Goal: Information Seeking & Learning: Find specific fact

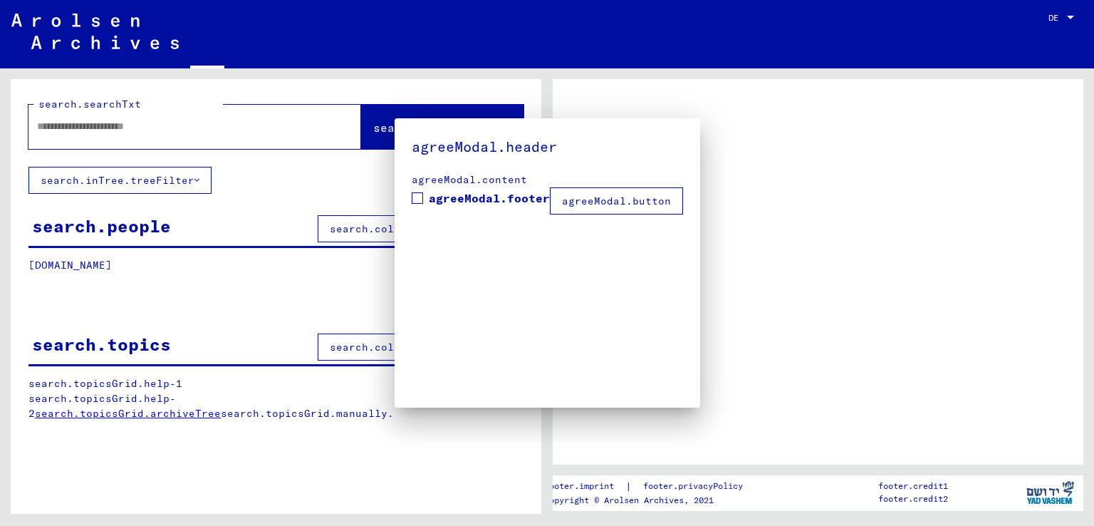
type input "**********"
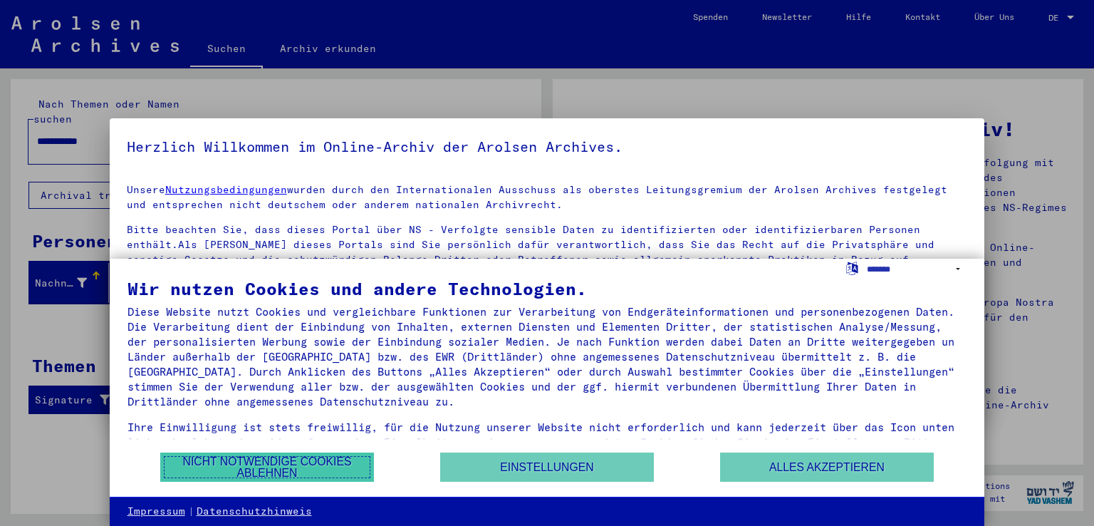
click at [327, 467] on button "Nicht notwendige Cookies ablehnen" at bounding box center [267, 466] width 214 height 29
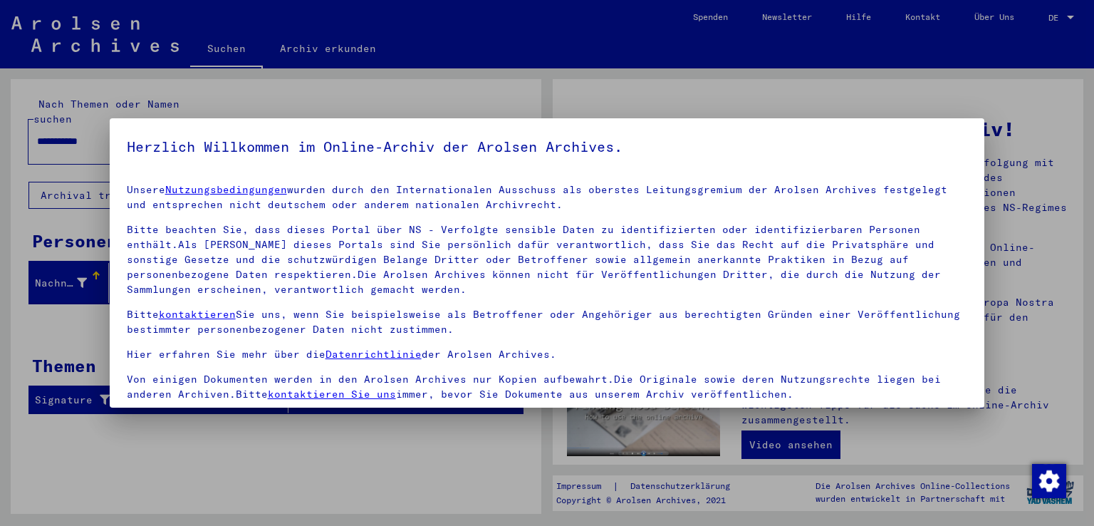
scroll to position [123, 0]
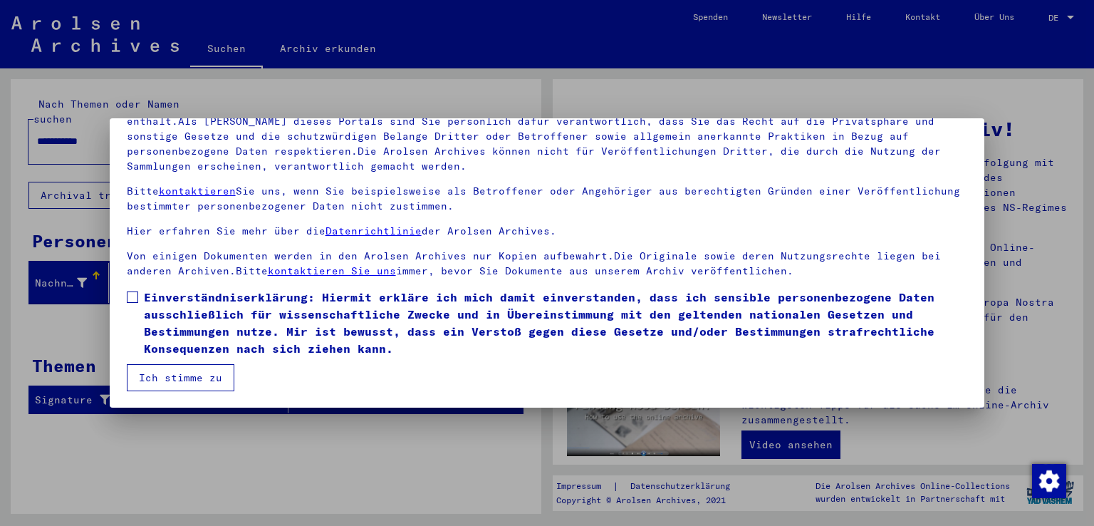
click at [171, 297] on span "Einverständniserklärung: Hiermit erkläre ich mich damit einverstanden, dass ich…" at bounding box center [556, 323] width 824 height 68
click at [187, 378] on button "Ich stimme zu" at bounding box center [181, 377] width 108 height 27
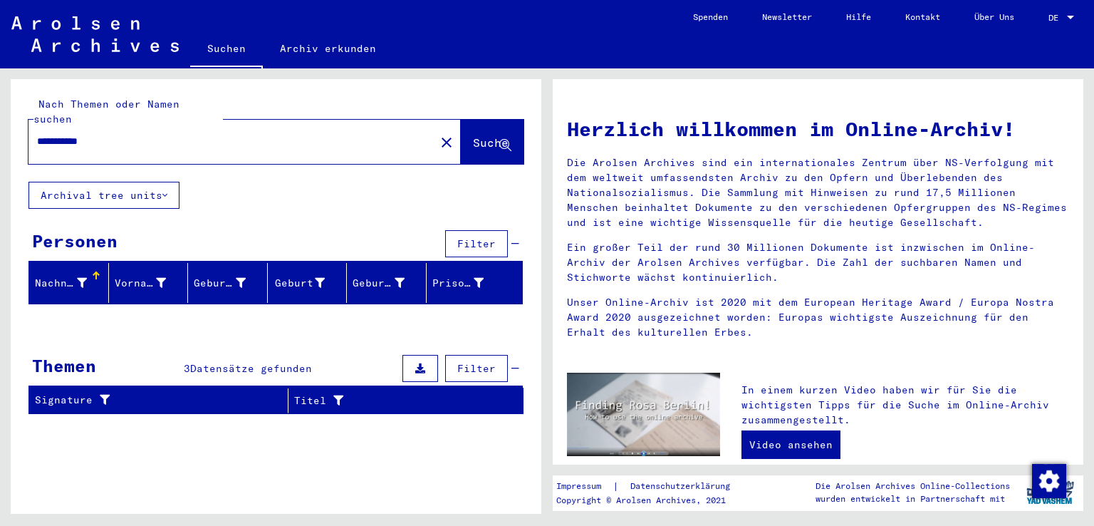
click at [142, 134] on input "**********" at bounding box center [227, 141] width 381 height 15
click at [484, 140] on button "Suche" at bounding box center [492, 142] width 63 height 44
click at [461, 120] on button "Suche" at bounding box center [492, 142] width 63 height 44
click at [479, 120] on button "Suche" at bounding box center [492, 142] width 63 height 44
click at [165, 134] on input "**********" at bounding box center [227, 141] width 381 height 15
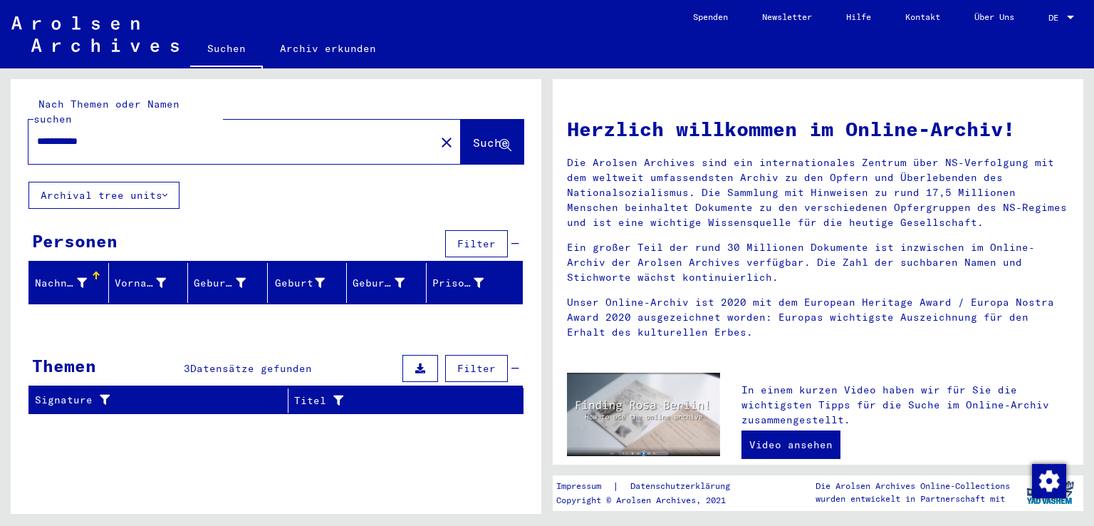
click at [179, 357] on div "Themen 3 Datensätze gefunden Filter" at bounding box center [275, 369] width 494 height 36
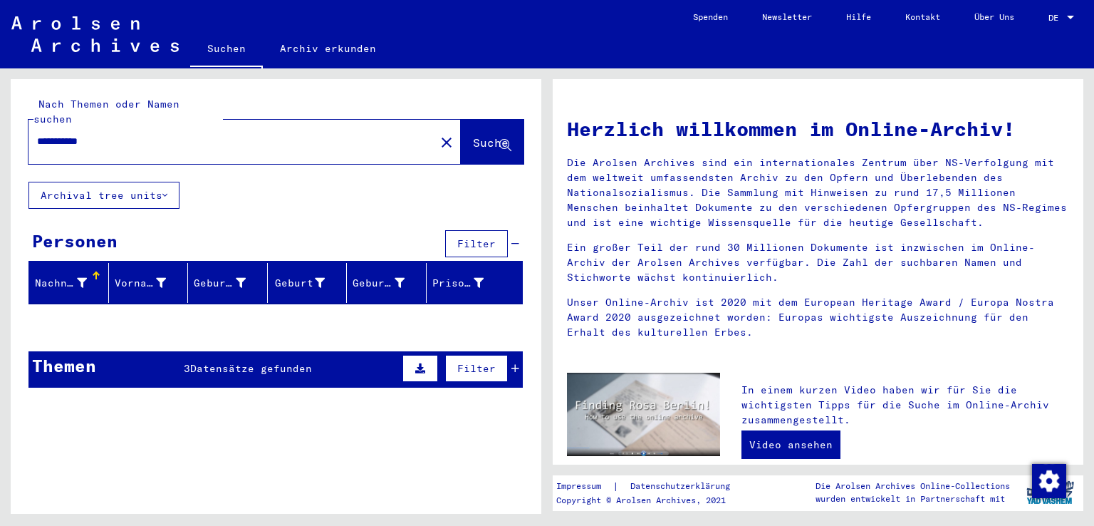
click at [179, 357] on div "Themen 3 Datensätze gefunden Filter" at bounding box center [275, 369] width 494 height 36
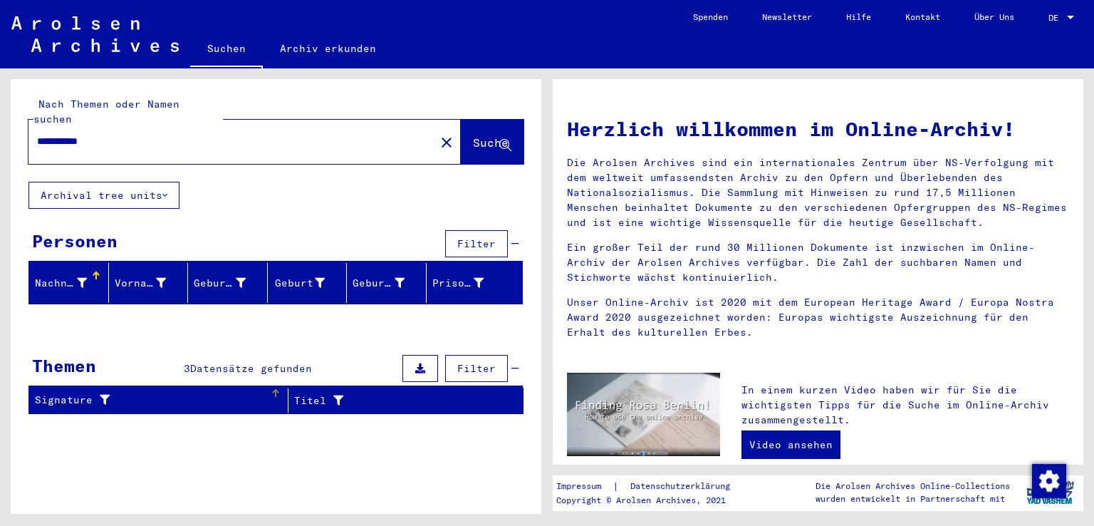
click at [70, 393] on div "Signature" at bounding box center [152, 400] width 235 height 15
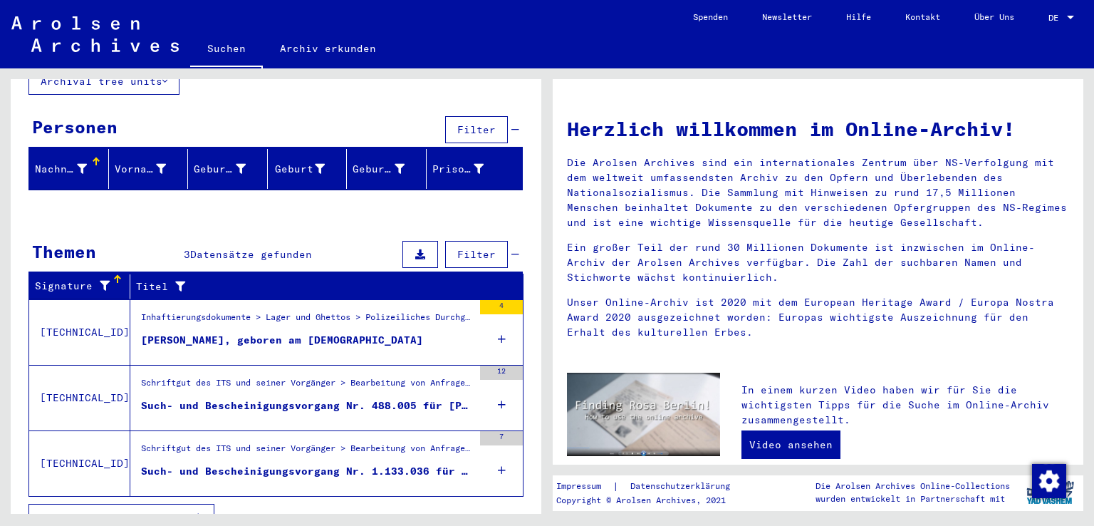
scroll to position [120, 0]
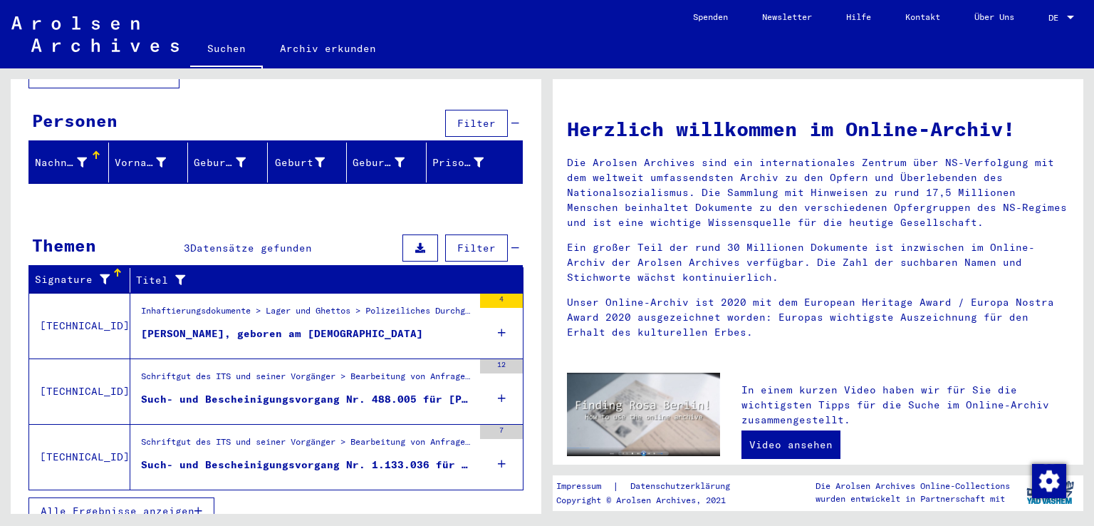
click at [250, 425] on div "Schriftgut des ITS und seiner Vorgänger > Bearbeitung von Anfragen > Fallbezoge…" at bounding box center [301, 457] width 343 height 65
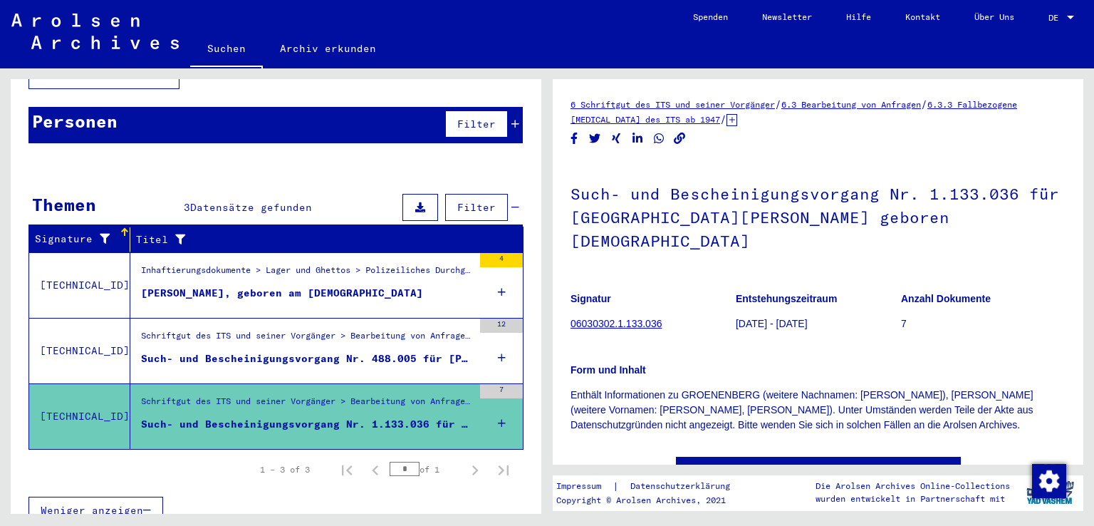
click at [291, 351] on div "Such- und Bescheinigungsvorgang Nr. 488.005 für [PERSON_NAME] geboren [DEMOGRAP…" at bounding box center [307, 358] width 332 height 15
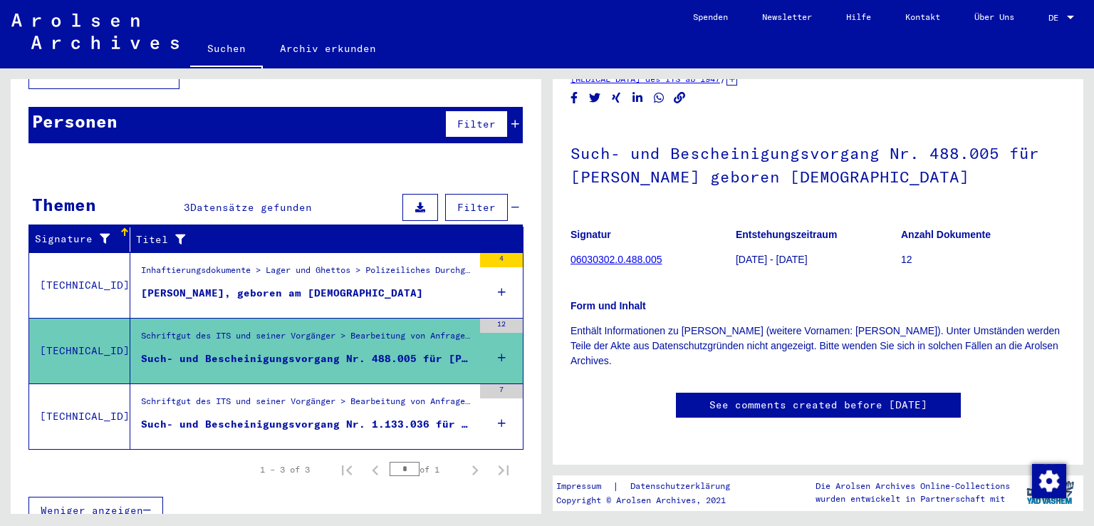
scroll to position [71, 0]
click at [217, 297] on div "Inhaftierungsdokumente > Lager und Ghettos > Polizeiliches Durchgangslager [GEO…" at bounding box center [301, 285] width 343 height 65
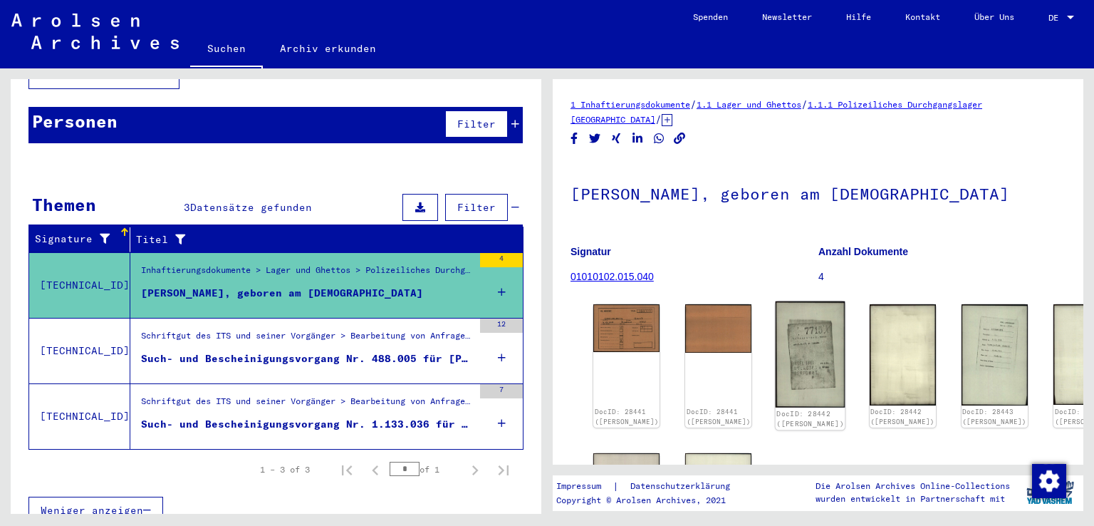
click at [776, 366] on img at bounding box center [811, 354] width 70 height 106
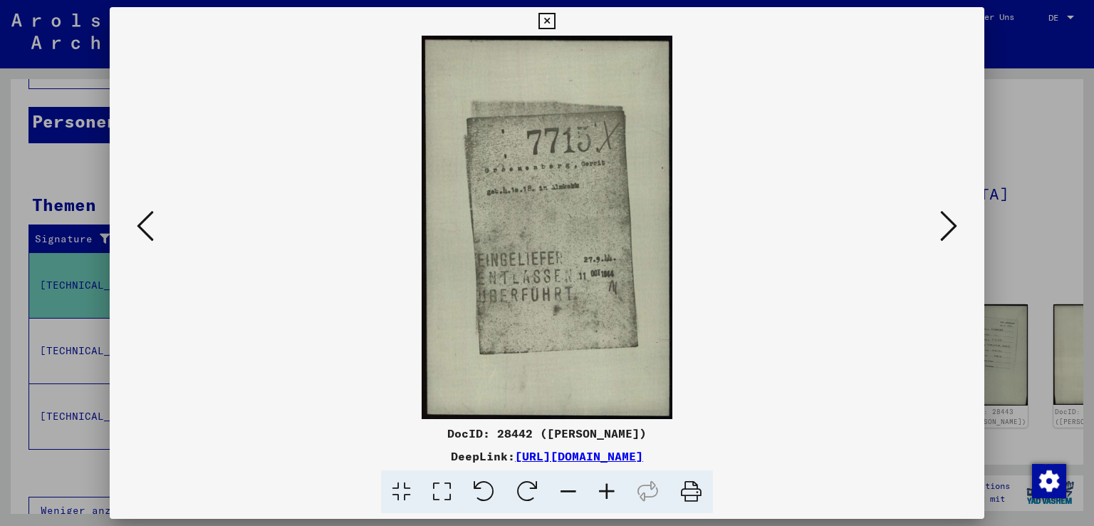
click at [948, 226] on icon at bounding box center [948, 226] width 17 height 34
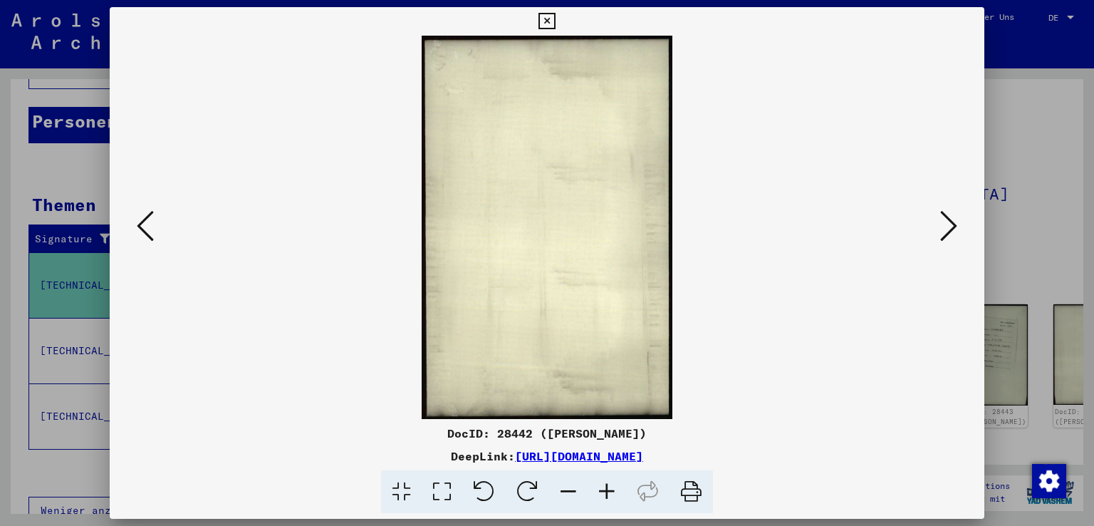
click at [948, 226] on icon at bounding box center [948, 226] width 17 height 34
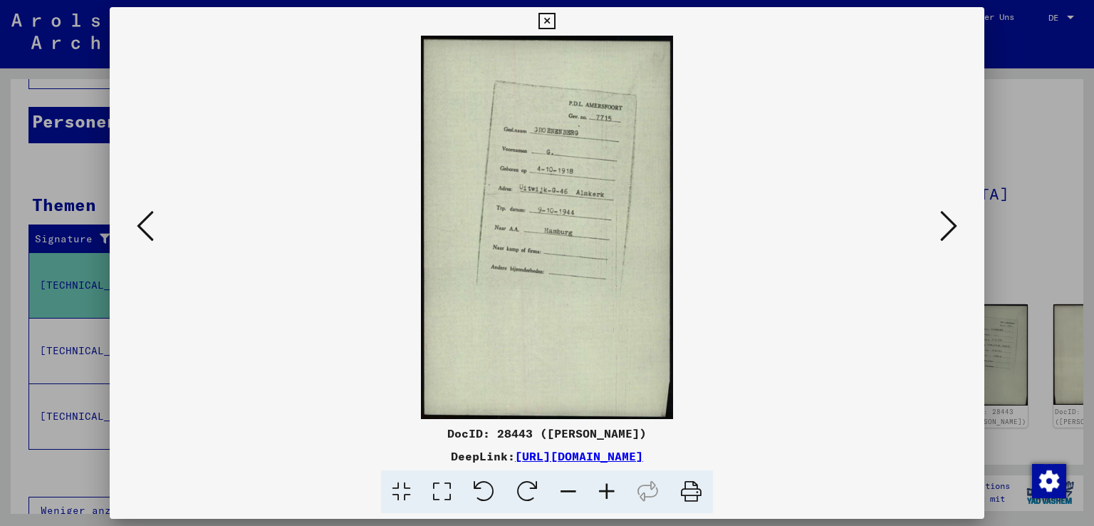
click at [948, 226] on icon at bounding box center [948, 226] width 17 height 34
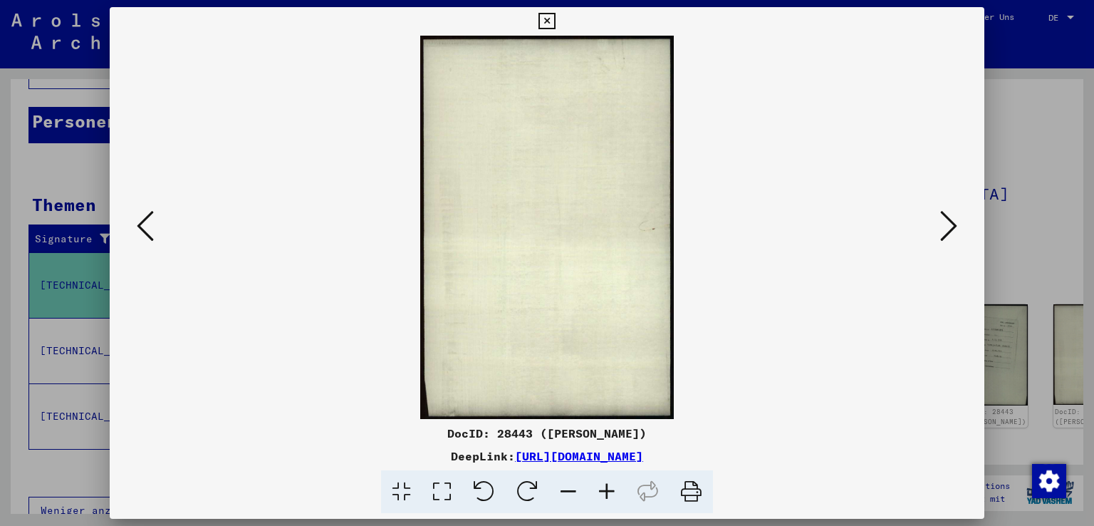
click at [948, 226] on icon at bounding box center [948, 226] width 17 height 34
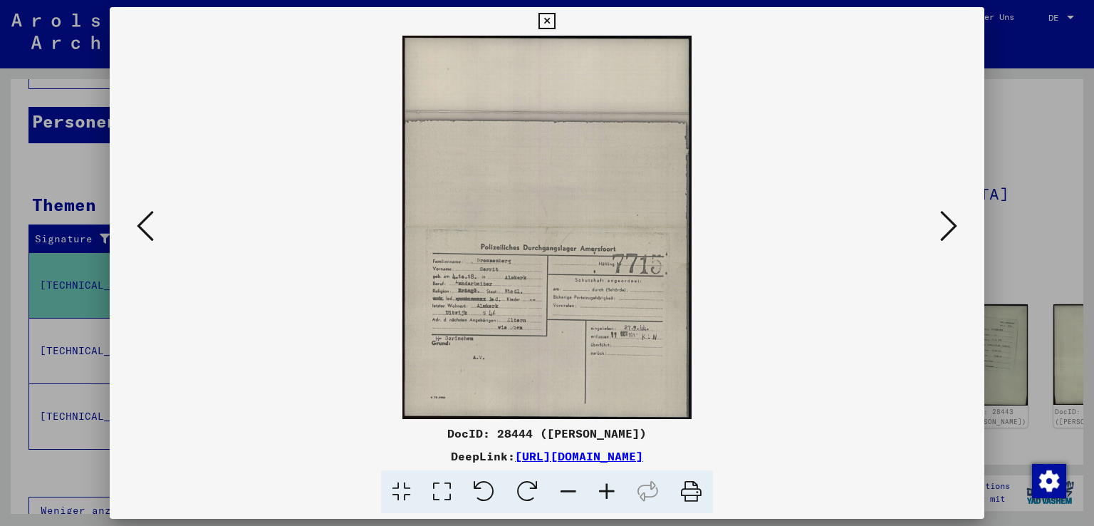
click at [948, 226] on icon at bounding box center [948, 226] width 17 height 34
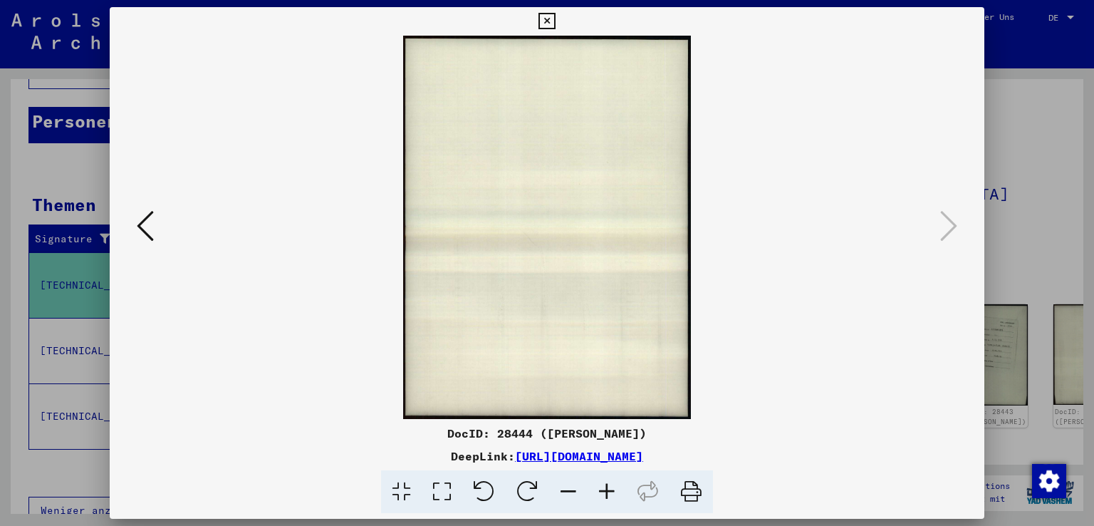
click at [559, 29] on button at bounding box center [546, 21] width 25 height 28
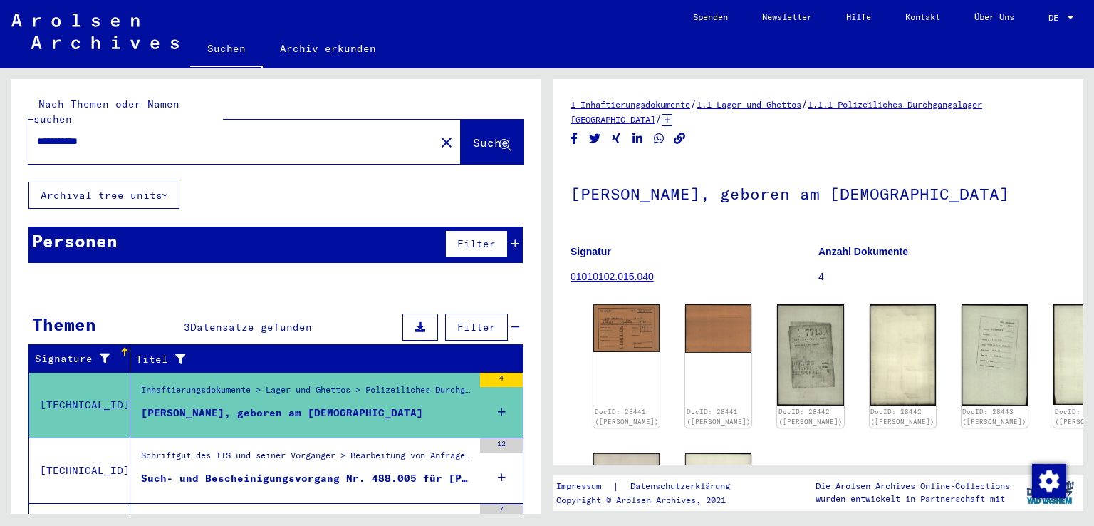
click at [128, 227] on div "Personen Filter" at bounding box center [275, 245] width 494 height 36
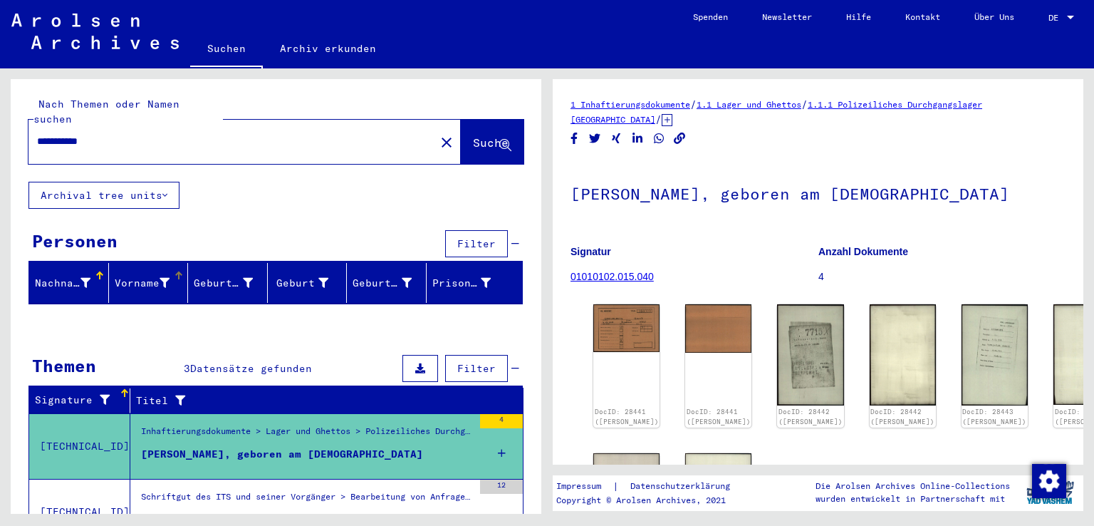
click at [123, 276] on div "Vorname" at bounding box center [143, 283] width 56 height 15
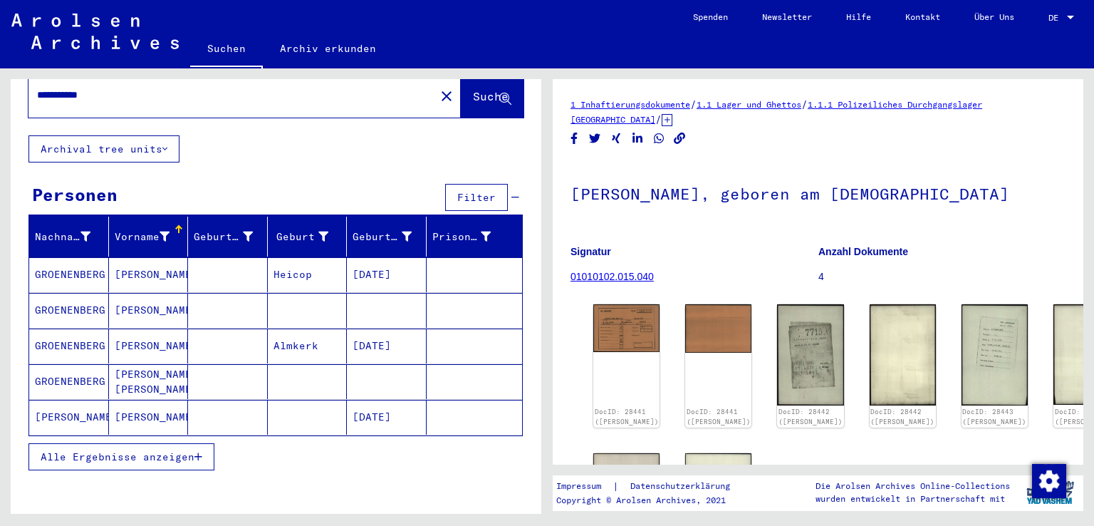
scroll to position [71, 0]
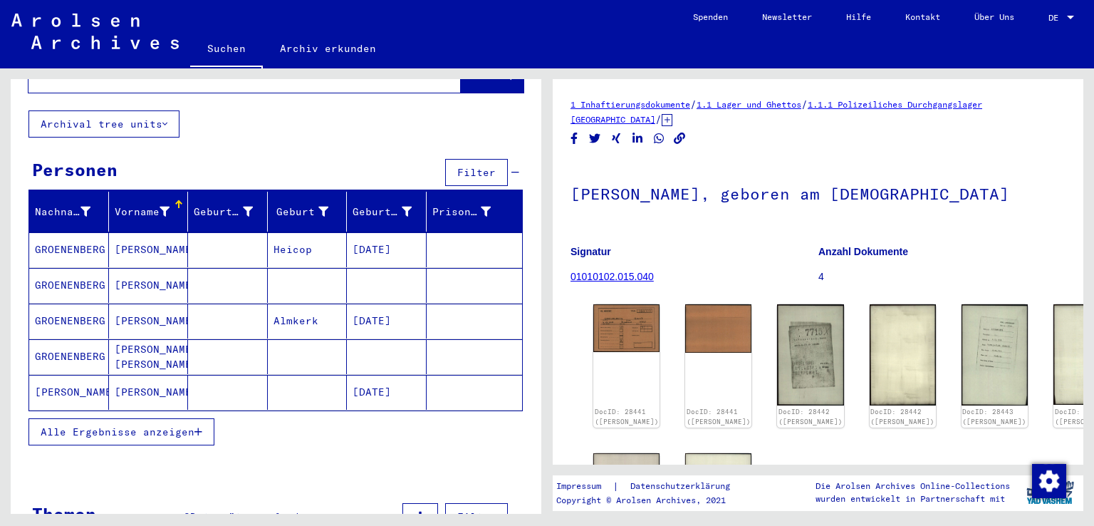
click at [109, 425] on span "Alle Ergebnisse anzeigen" at bounding box center [118, 431] width 154 height 13
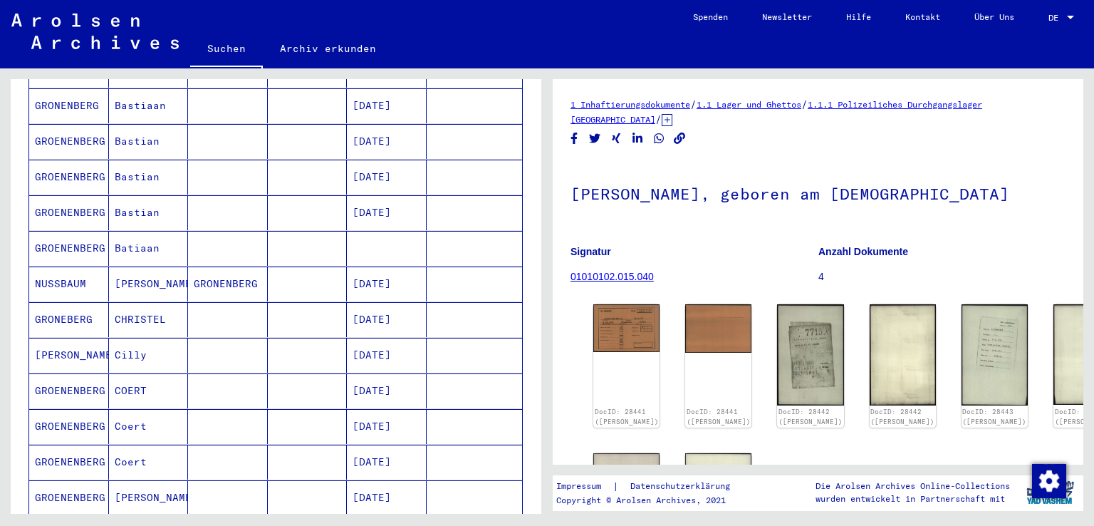
scroll to position [712, 0]
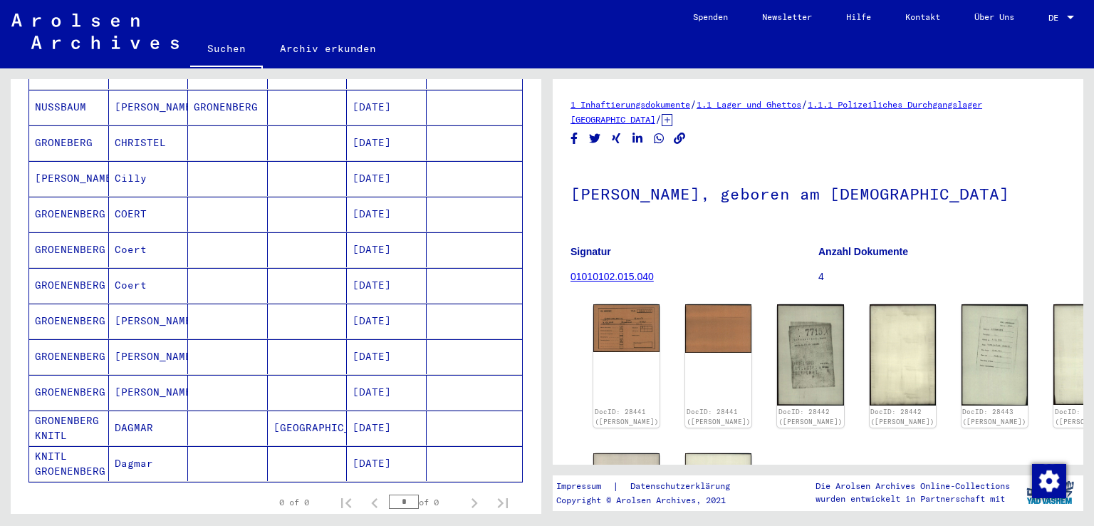
click at [71, 375] on mat-cell "GROENENBERG" at bounding box center [69, 392] width 80 height 35
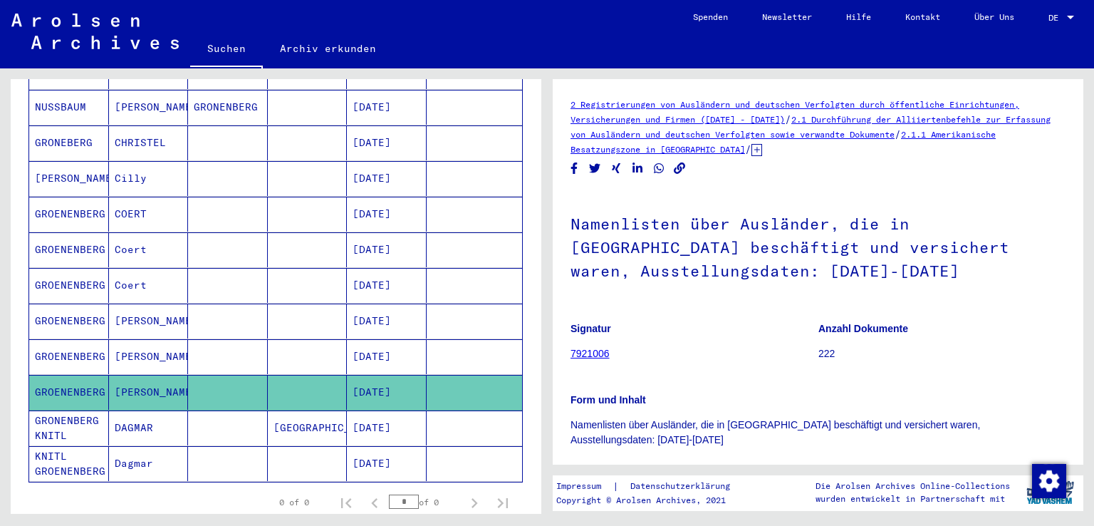
click at [53, 279] on mat-cell "GROENENBERG" at bounding box center [69, 285] width 80 height 35
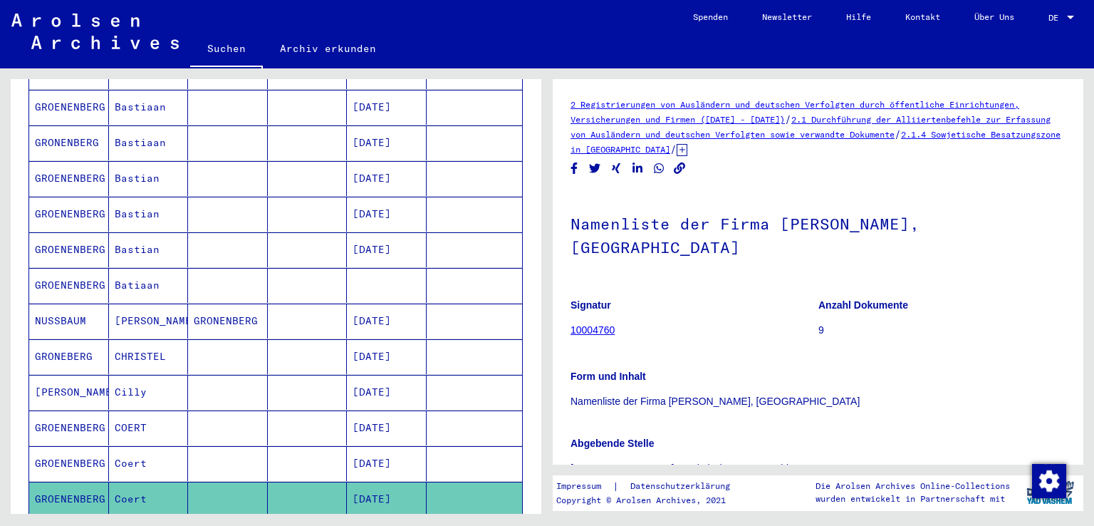
click at [61, 275] on mat-cell "GROENENBERG" at bounding box center [69, 285] width 80 height 35
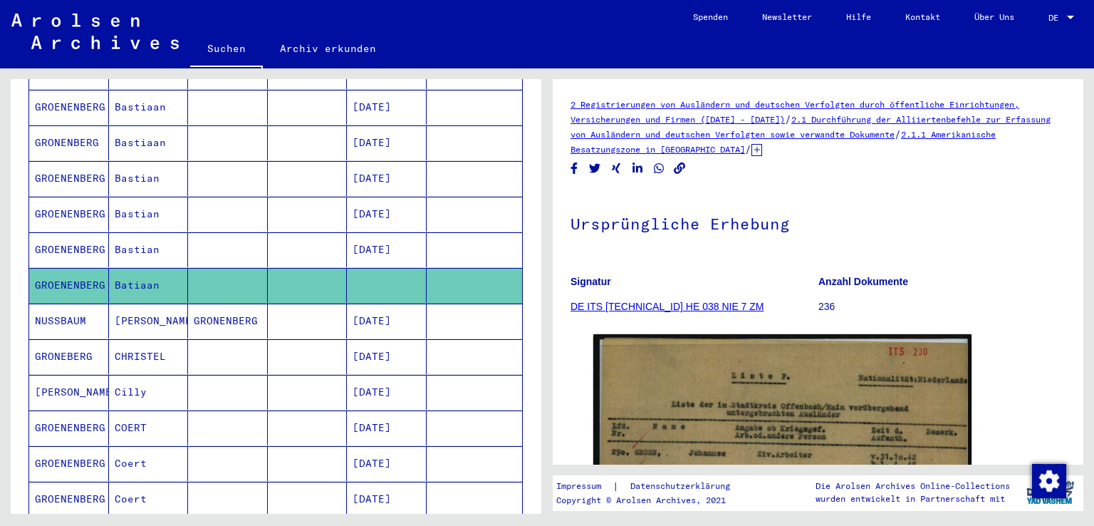
click at [68, 232] on mat-cell "GROENENBERG" at bounding box center [69, 249] width 80 height 35
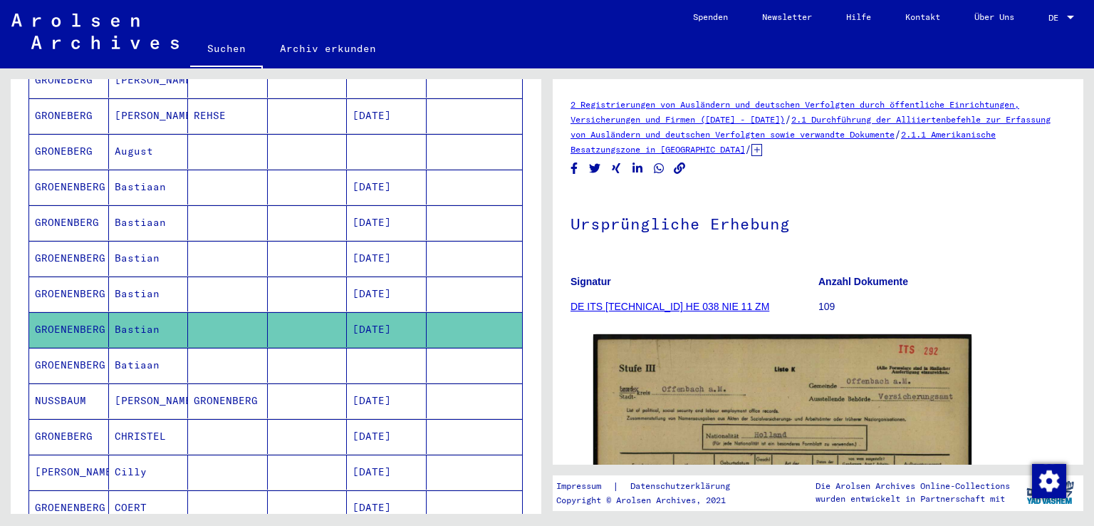
scroll to position [356, 0]
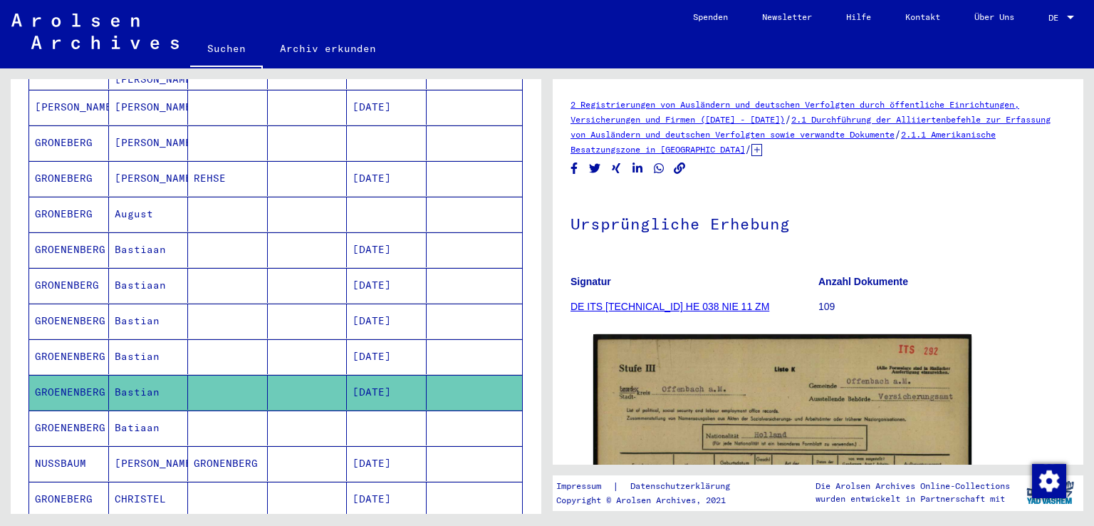
click at [68, 232] on mat-cell "GROENENBERG" at bounding box center [69, 249] width 80 height 35
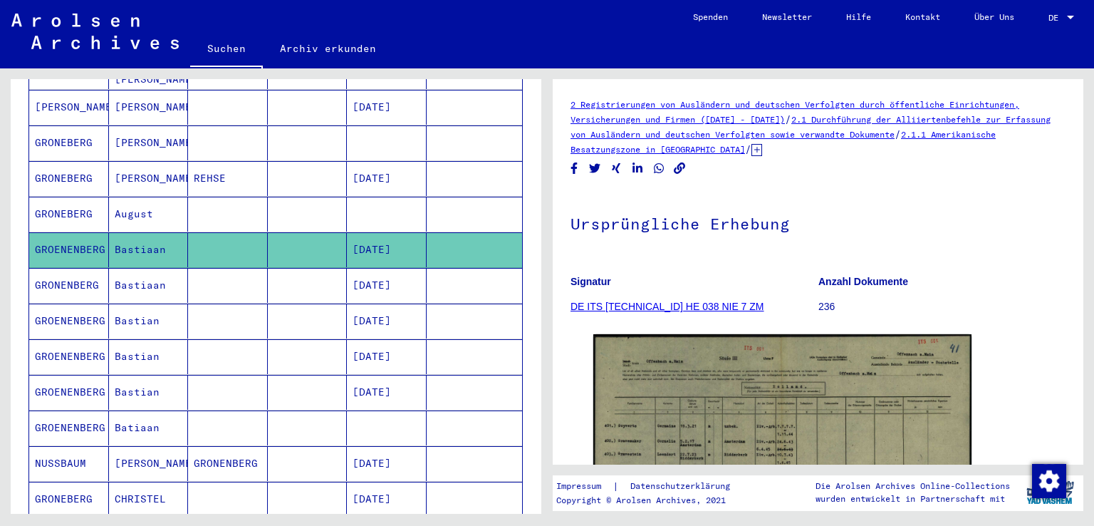
click at [69, 207] on mat-cell "GRONEBERG" at bounding box center [69, 214] width 80 height 35
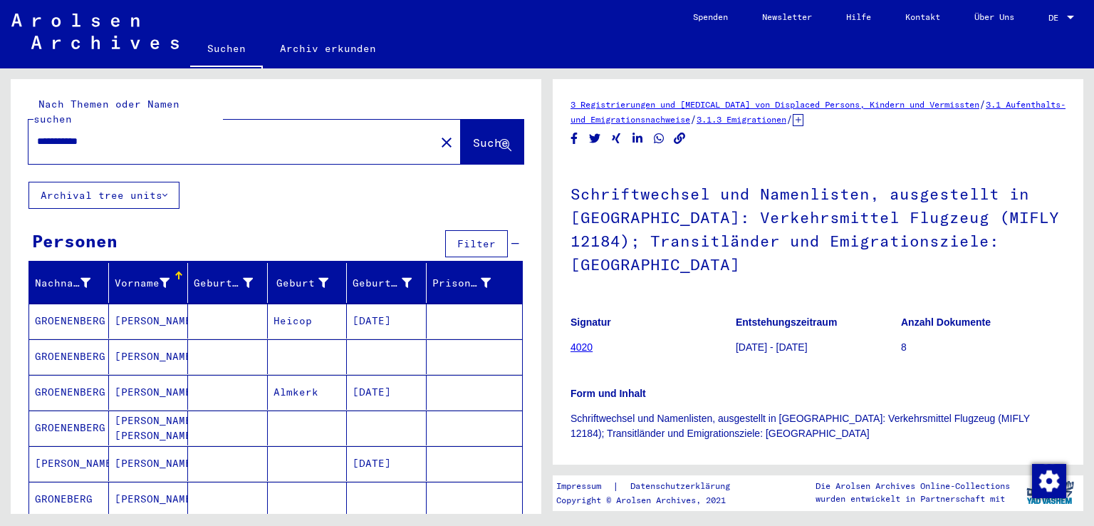
click at [73, 347] on mat-cell "GROENENBERG" at bounding box center [69, 356] width 80 height 35
